Goal: Find contact information: Find contact information

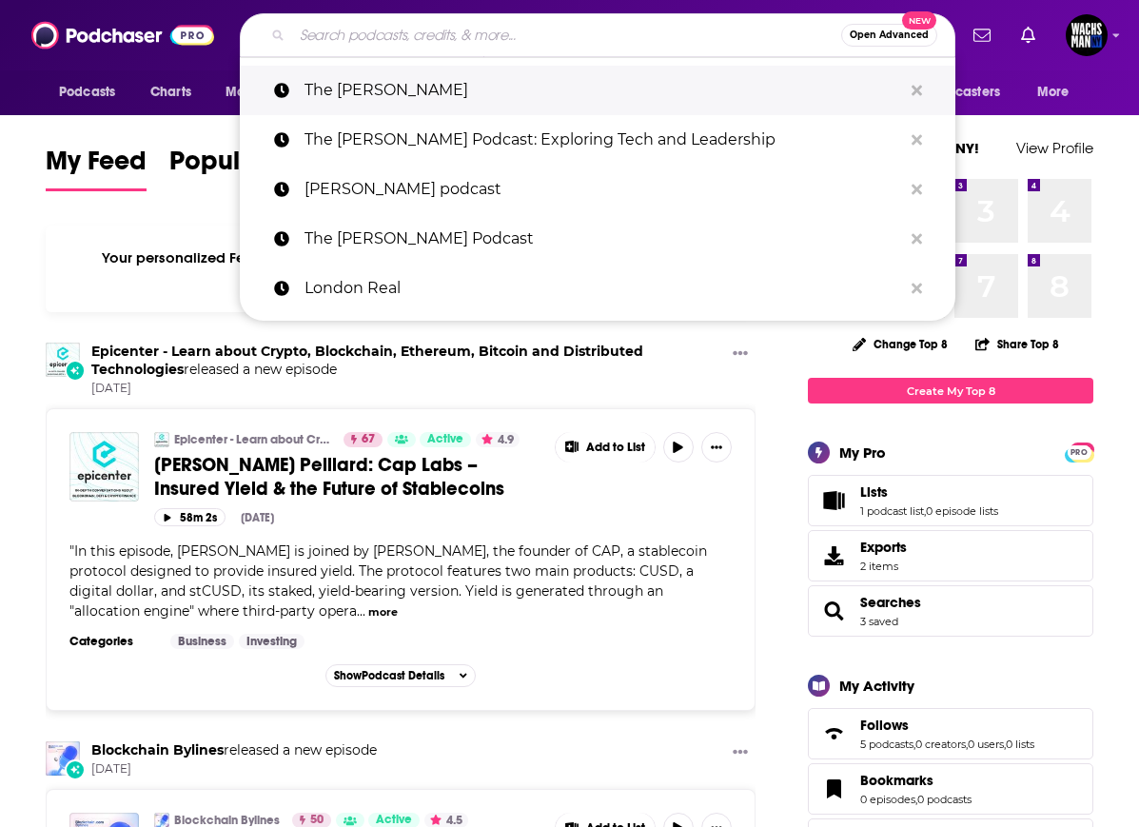
click at [617, 82] on p "The [PERSON_NAME]" at bounding box center [604, 90] width 598 height 49
type input "The [PERSON_NAME]"
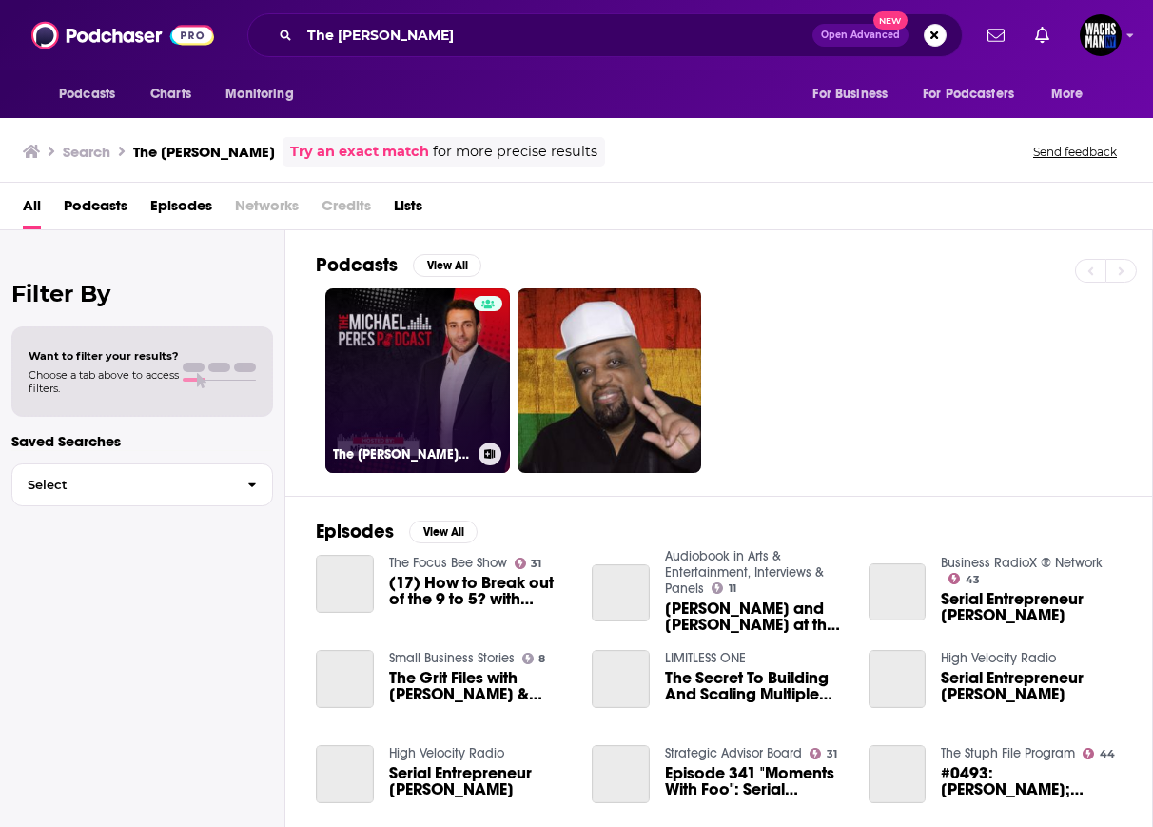
click at [435, 339] on link "The [PERSON_NAME] Podcast" at bounding box center [417, 380] width 185 height 185
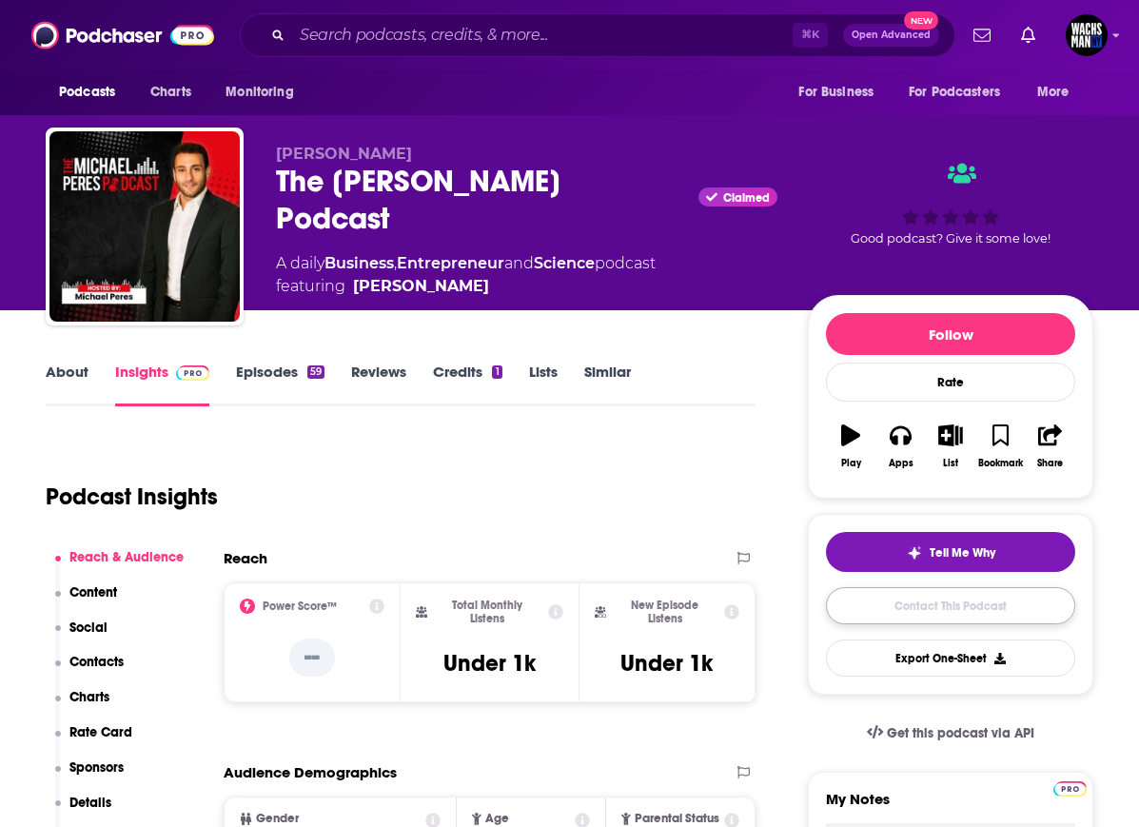
click at [954, 596] on link "Contact This Podcast" at bounding box center [950, 605] width 249 height 37
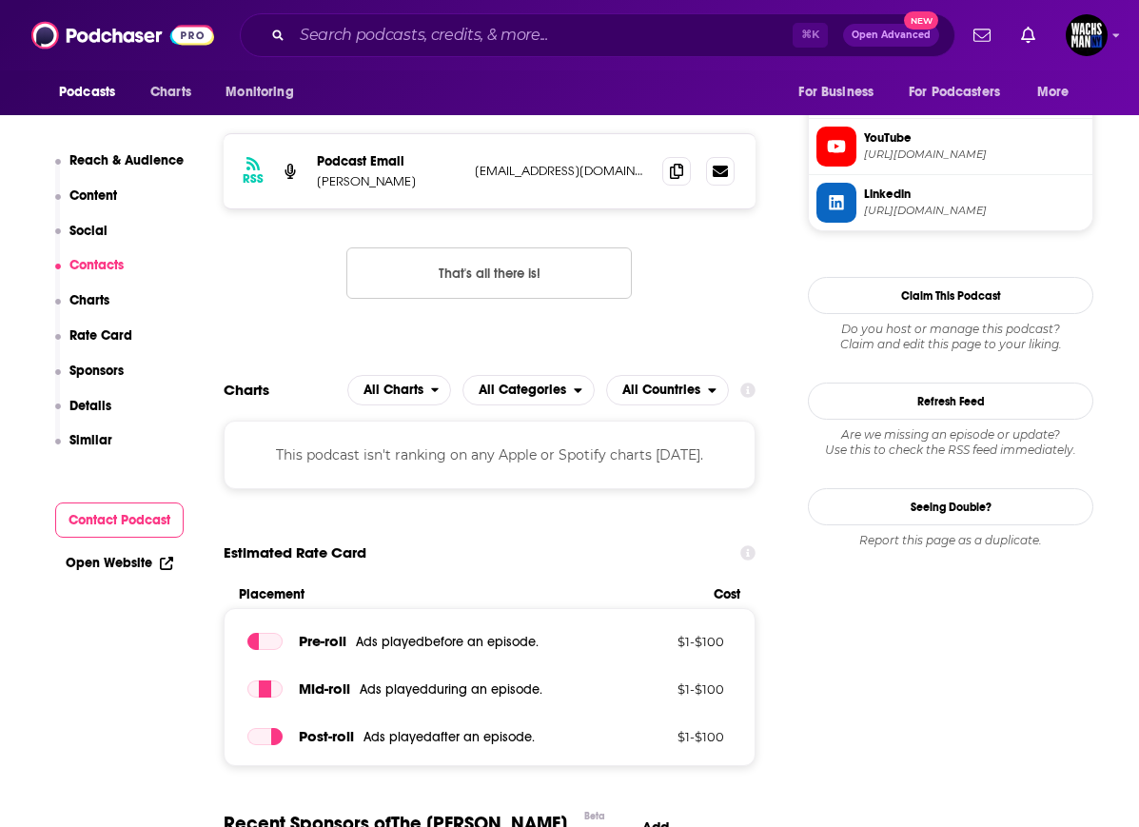
scroll to position [1351, 0]
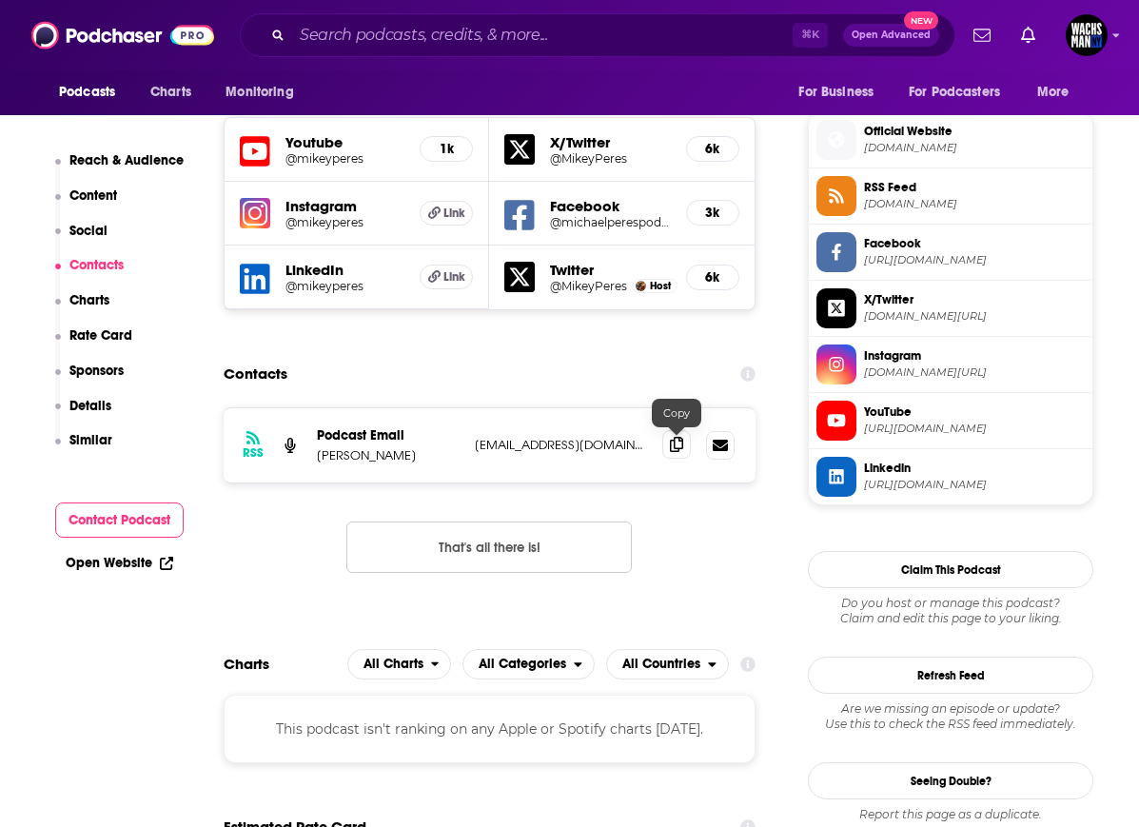
click at [664, 444] on span at bounding box center [676, 444] width 29 height 29
click at [668, 444] on span at bounding box center [676, 444] width 29 height 29
